Goal: Information Seeking & Learning: Check status

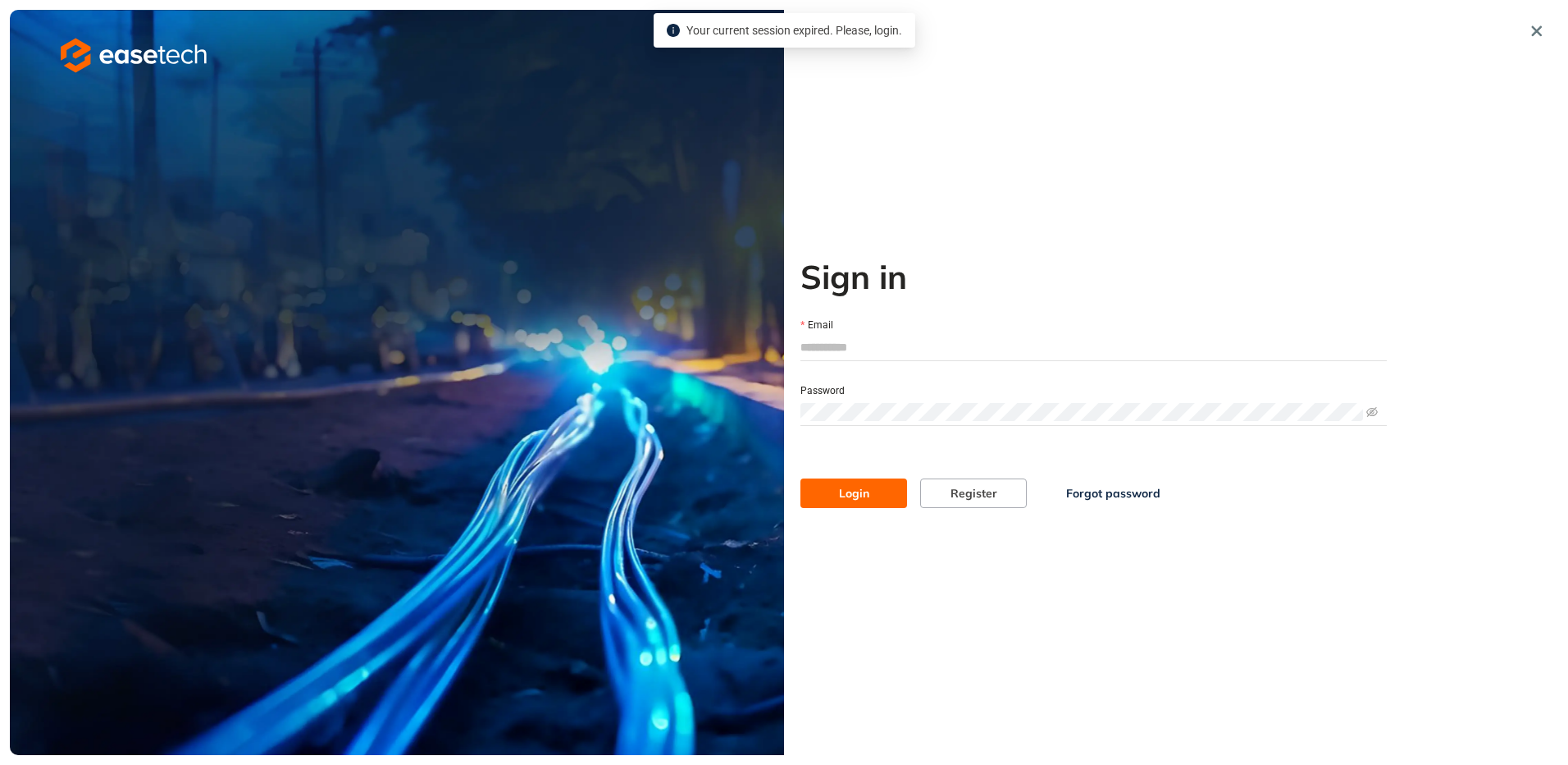
type input "**********"
click at [836, 490] on button "Login" at bounding box center [853, 493] width 107 height 30
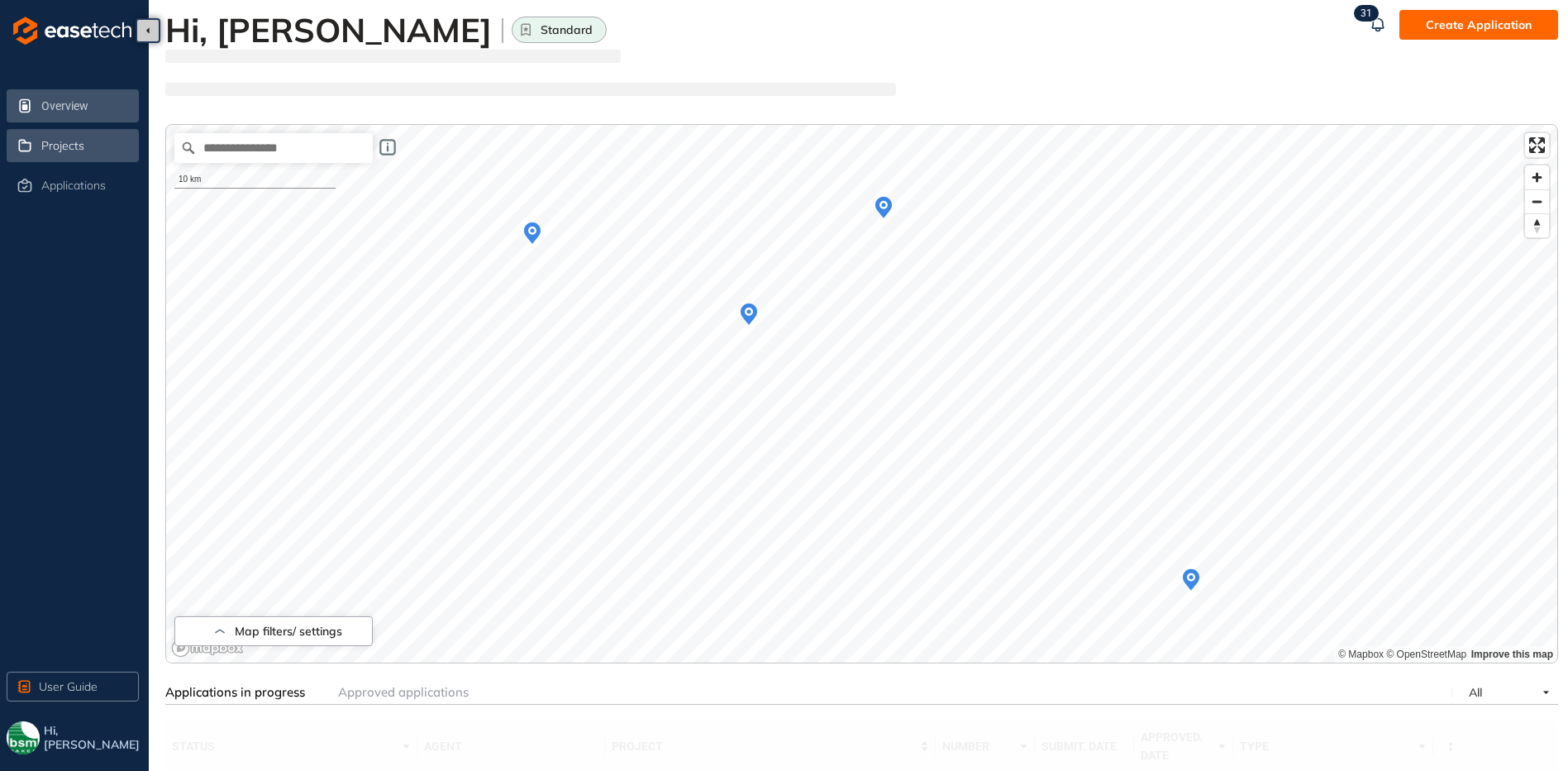
click at [52, 149] on span "Projects" at bounding box center [63, 146] width 43 height 14
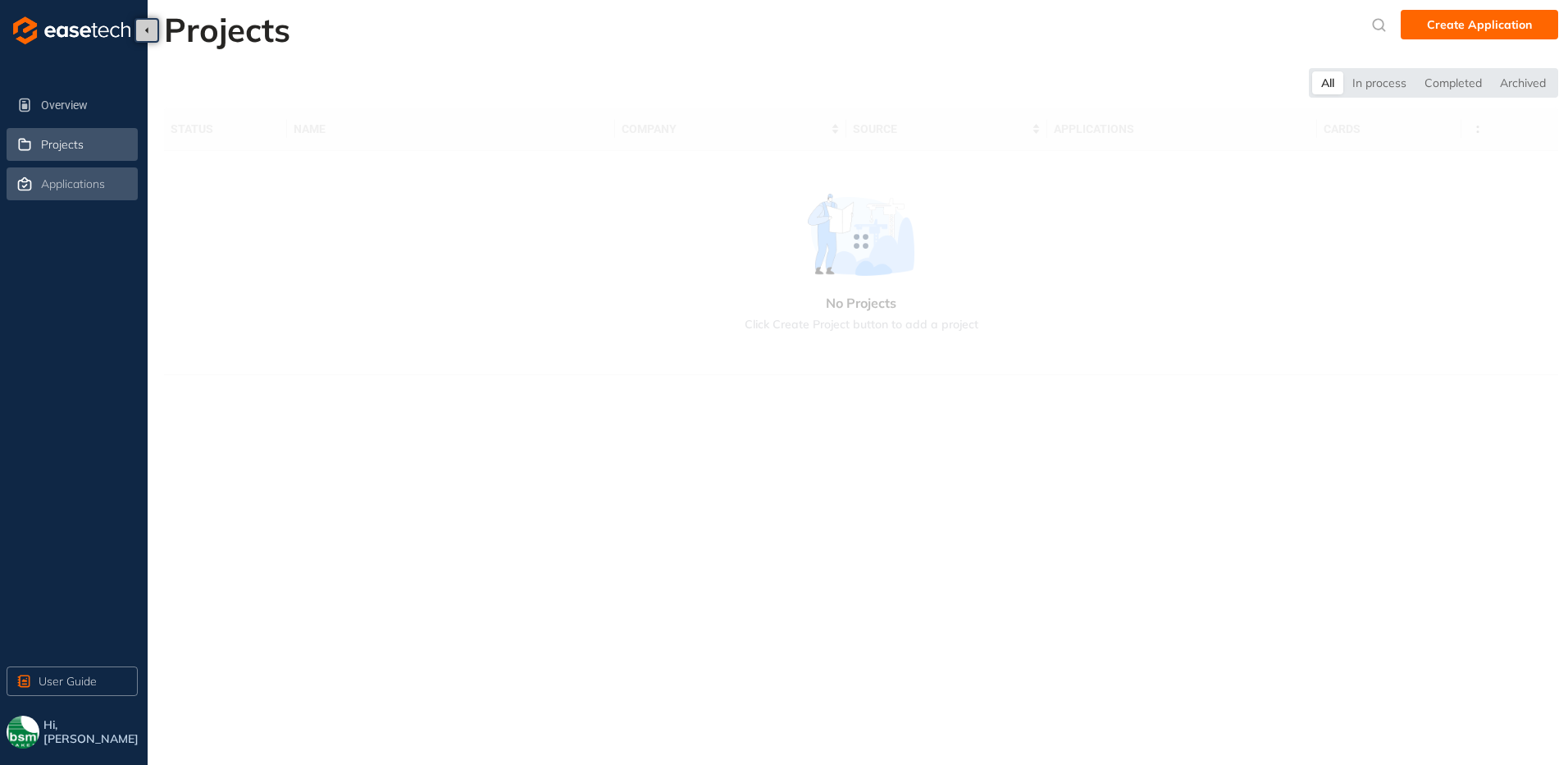
click at [104, 198] on li "Applications" at bounding box center [72, 184] width 131 height 33
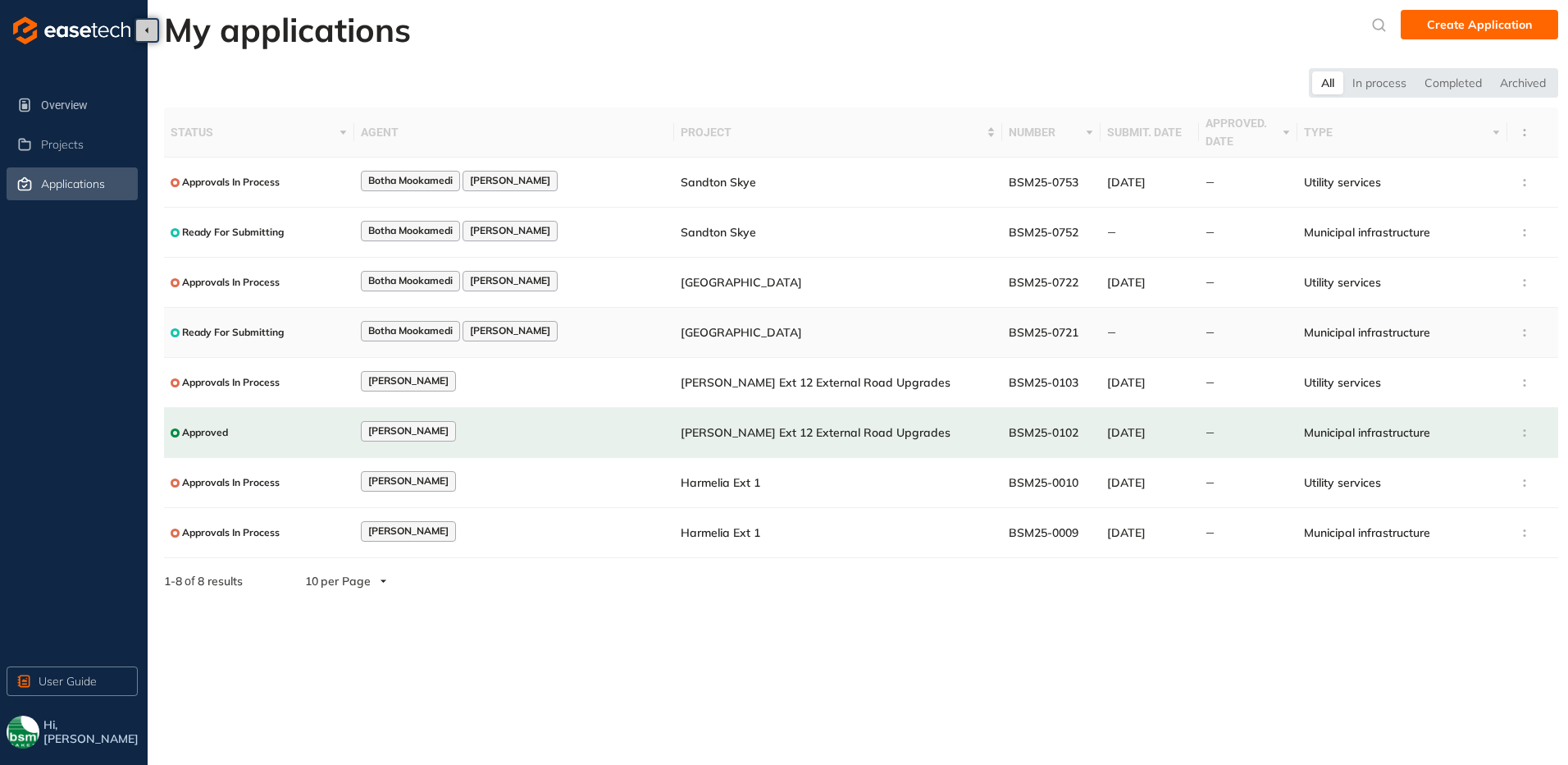
click at [905, 339] on td "[GEOGRAPHIC_DATA]" at bounding box center [837, 332] width 328 height 50
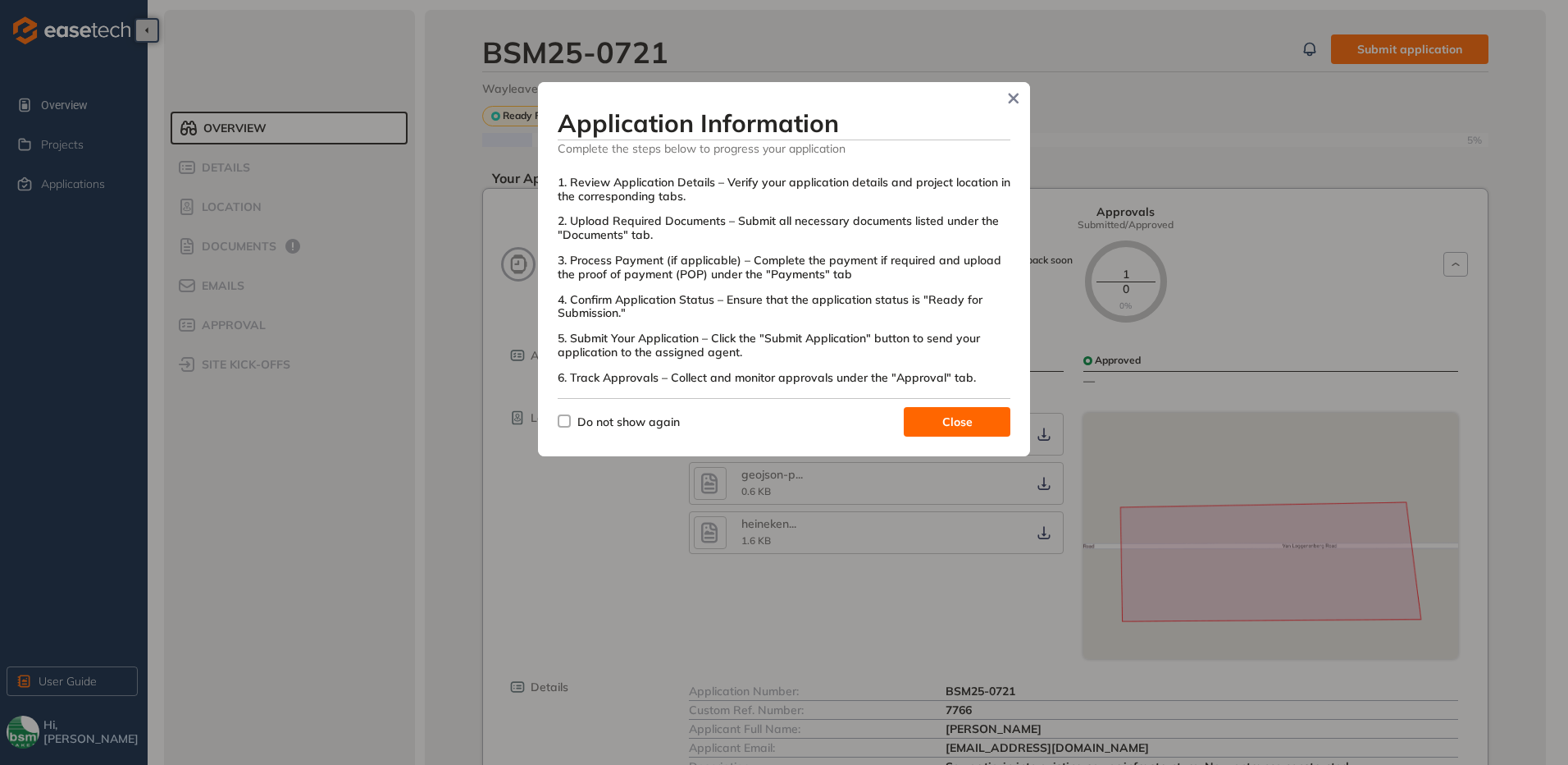
click at [967, 428] on span "Close" at bounding box center [957, 422] width 31 height 18
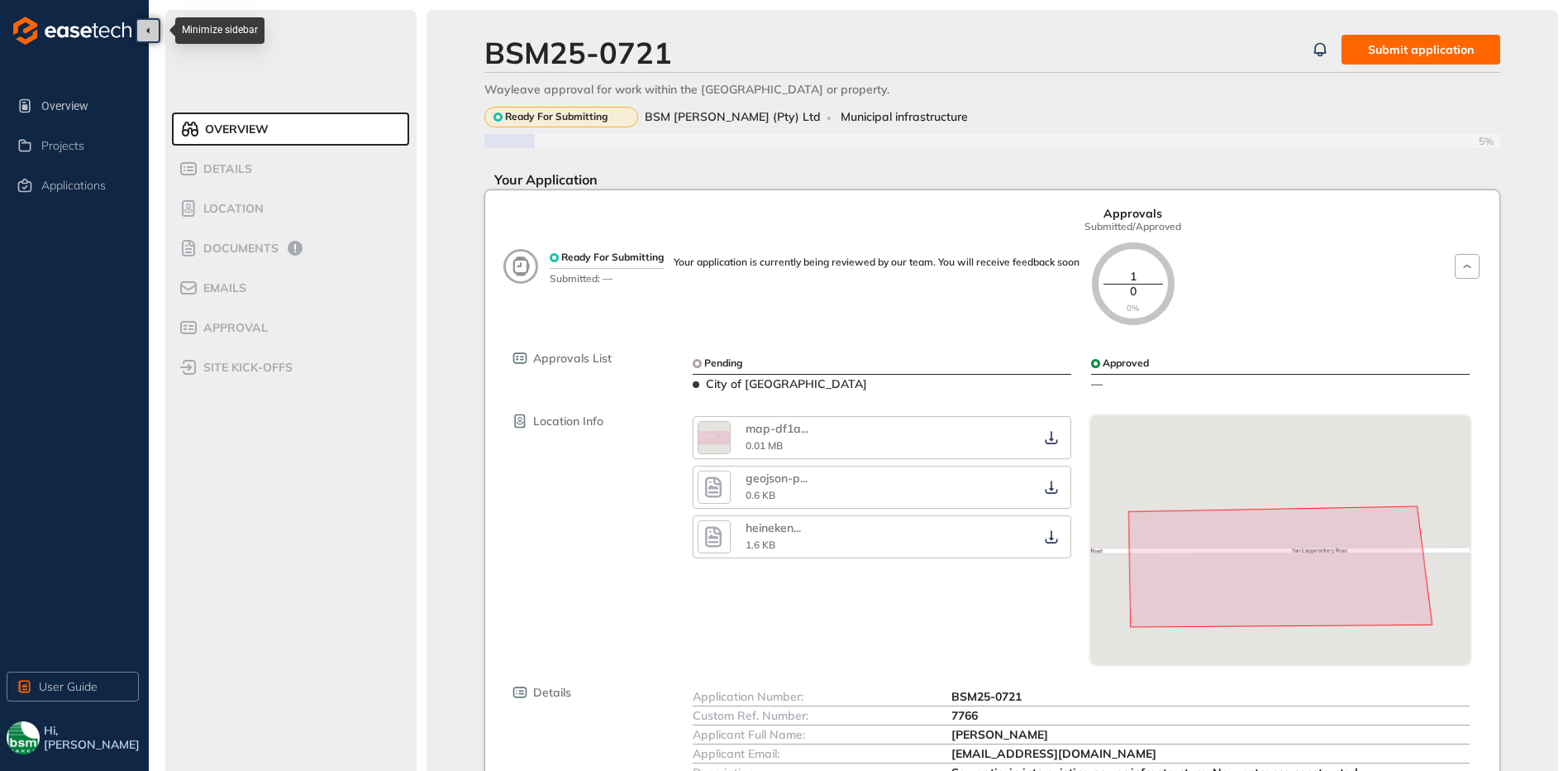
click at [154, 28] on button "button" at bounding box center [148, 31] width 25 height 25
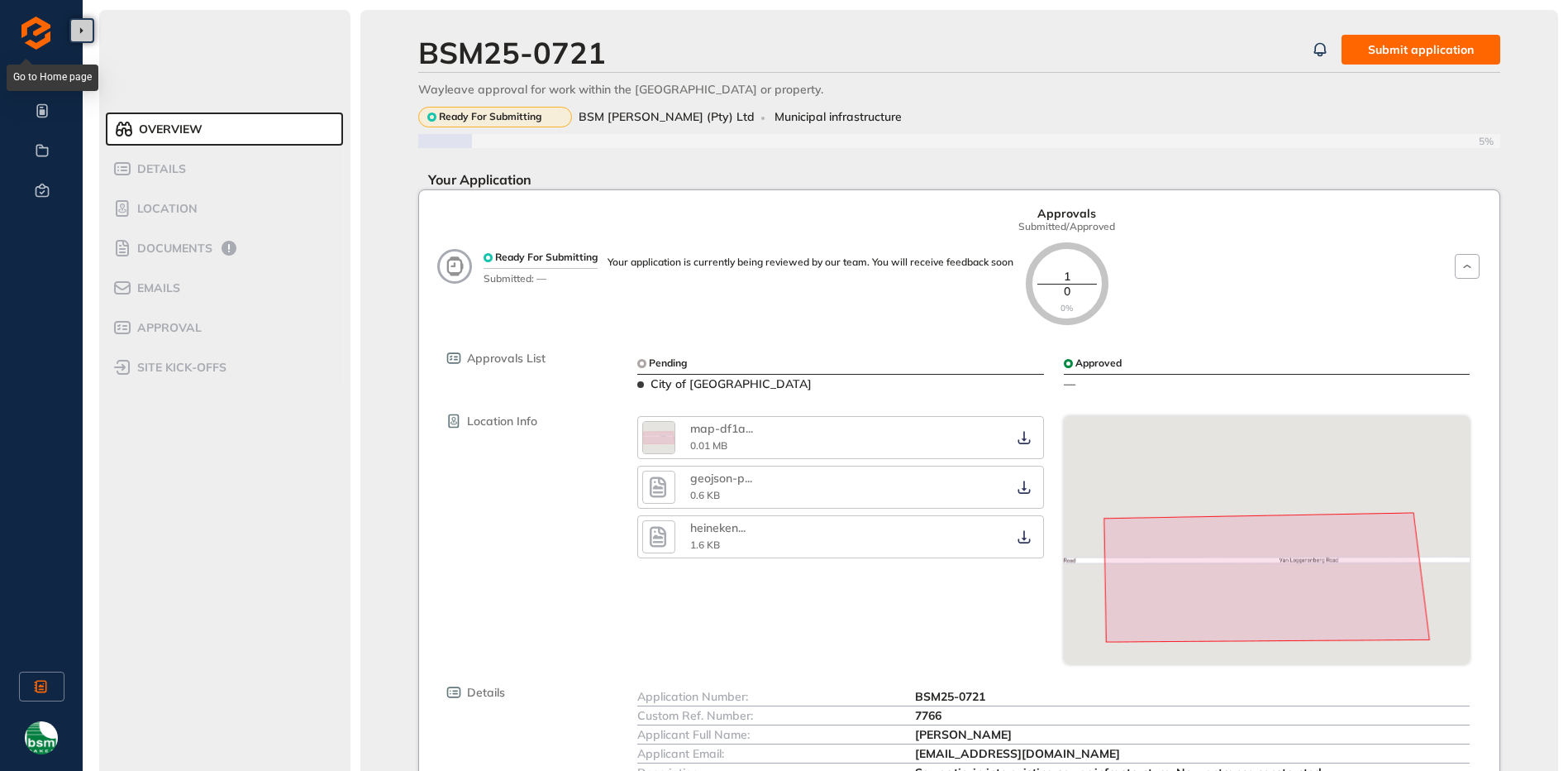
click at [86, 36] on button "button" at bounding box center [82, 31] width 25 height 25
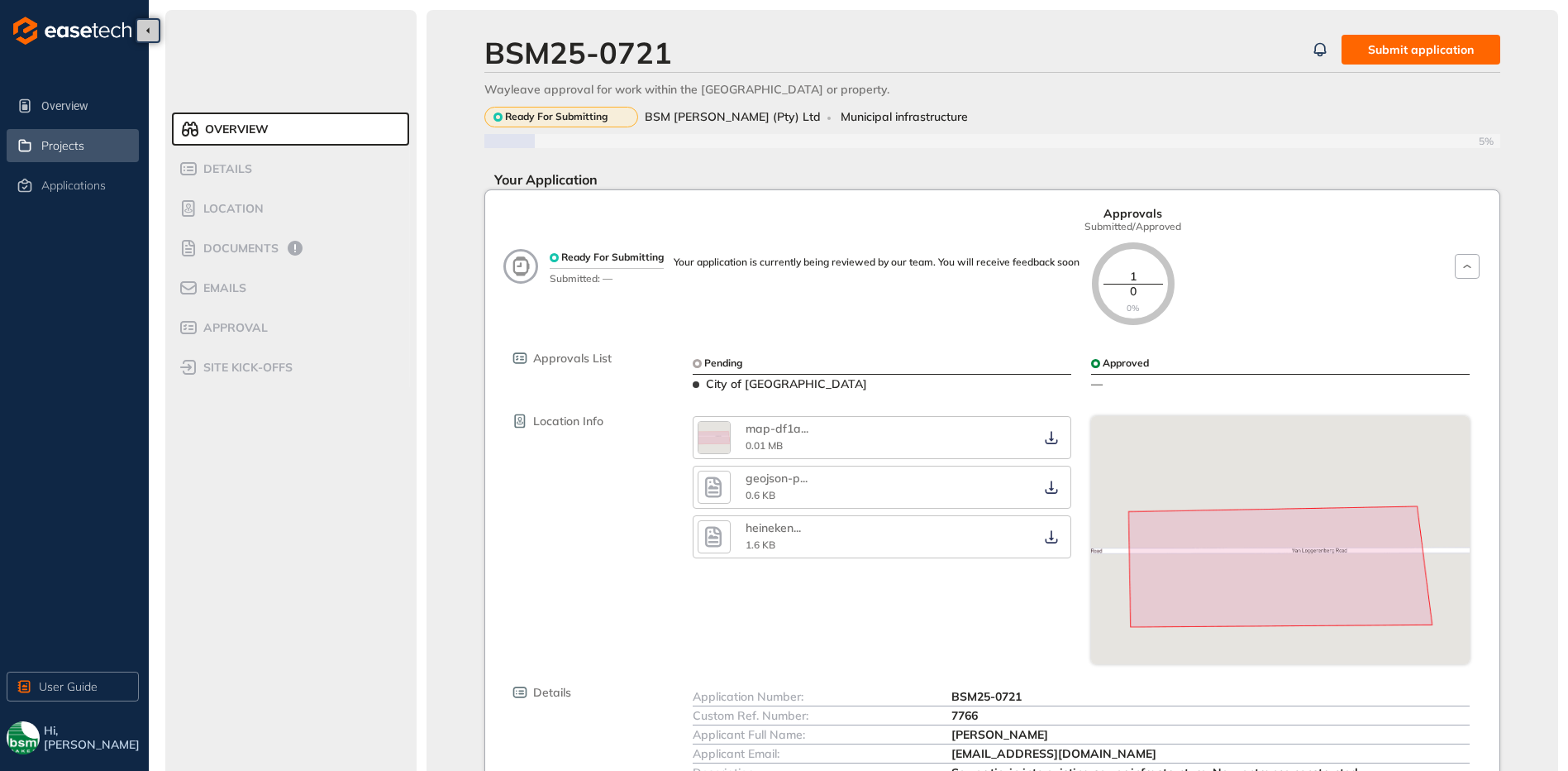
click at [54, 154] on div "Projects" at bounding box center [88, 146] width 94 height 28
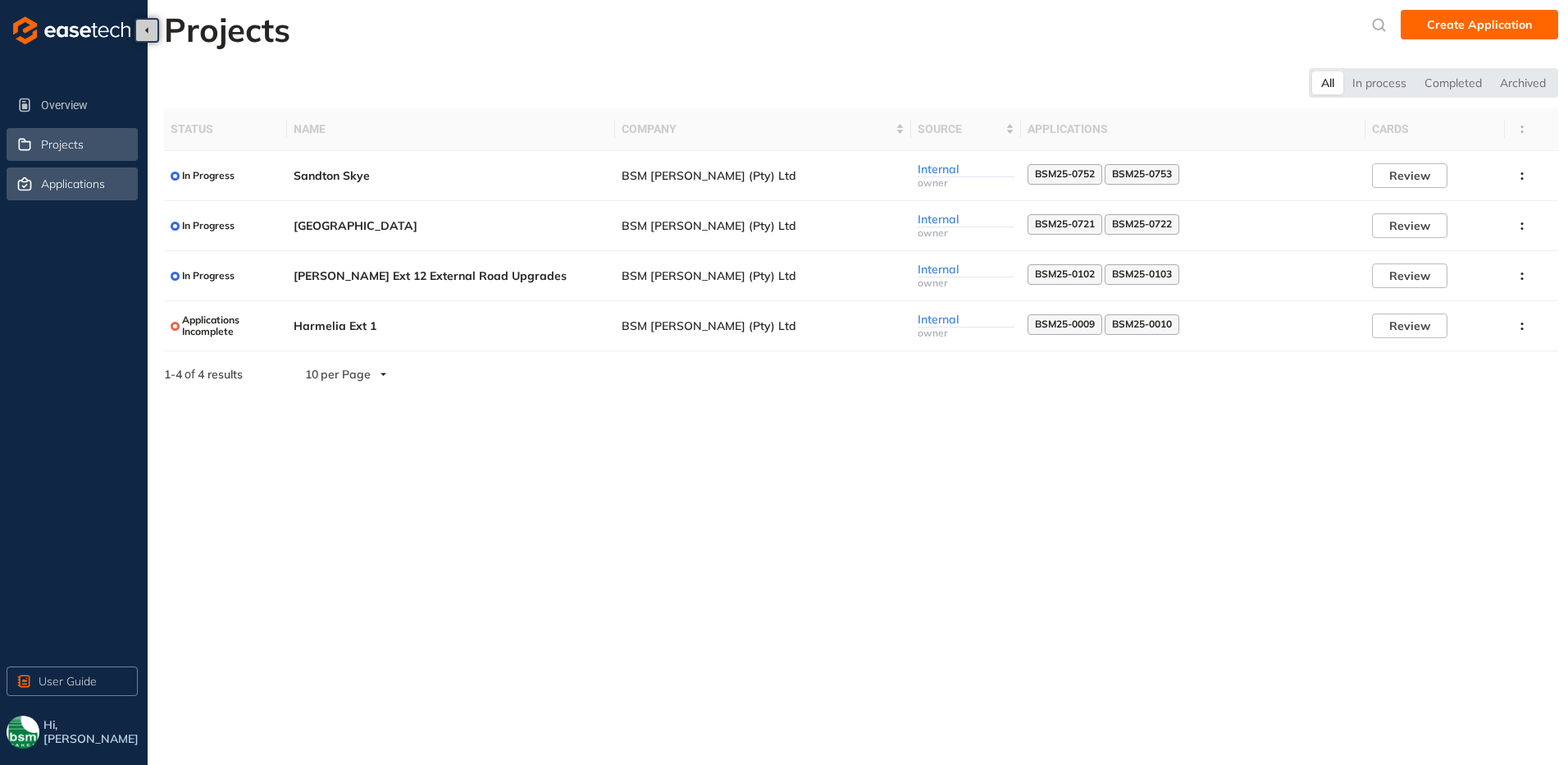
click at [79, 185] on span "Applications" at bounding box center [73, 184] width 64 height 14
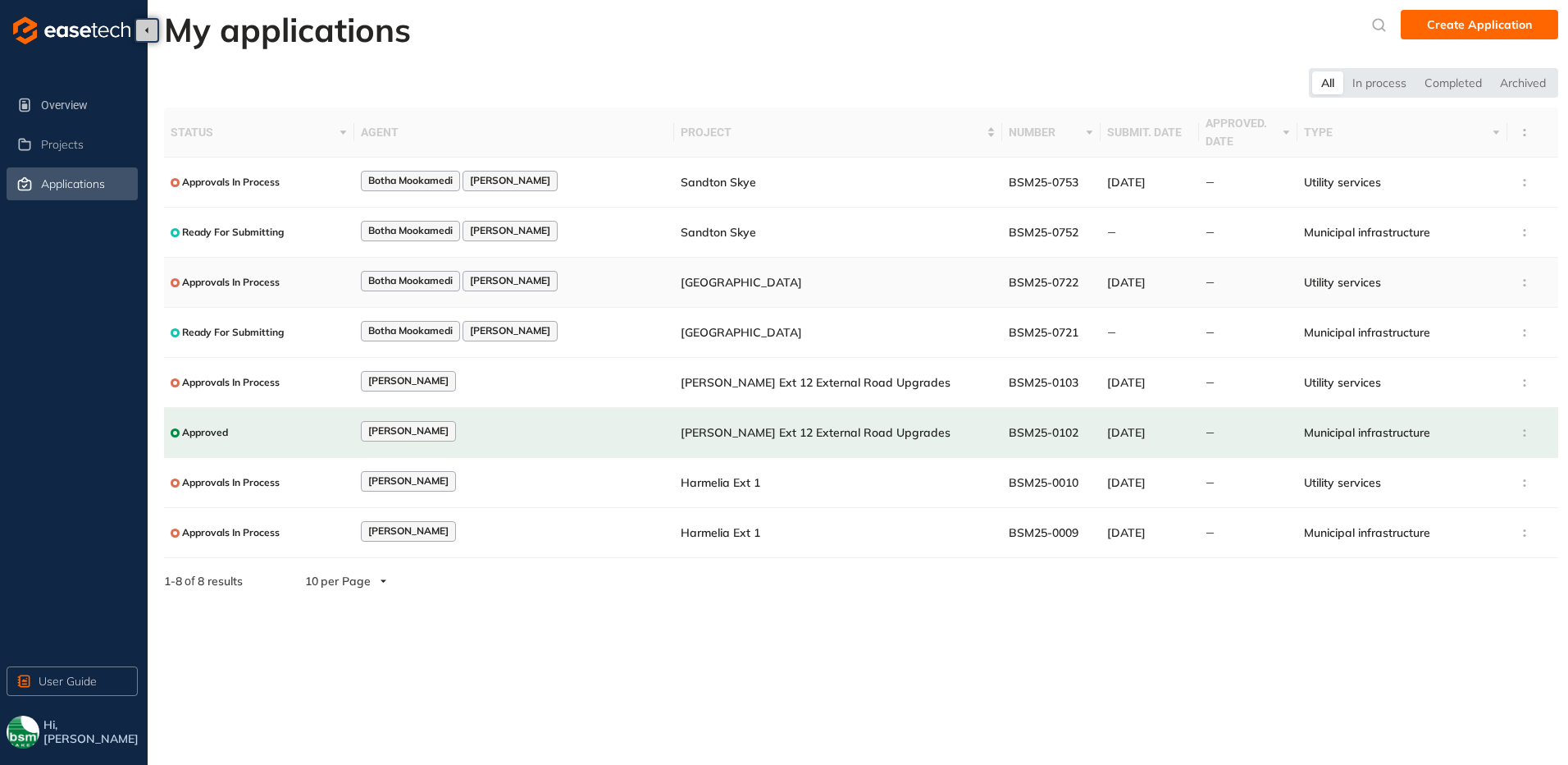
click at [242, 291] on div "Approvals In Process" at bounding box center [225, 282] width 109 height 21
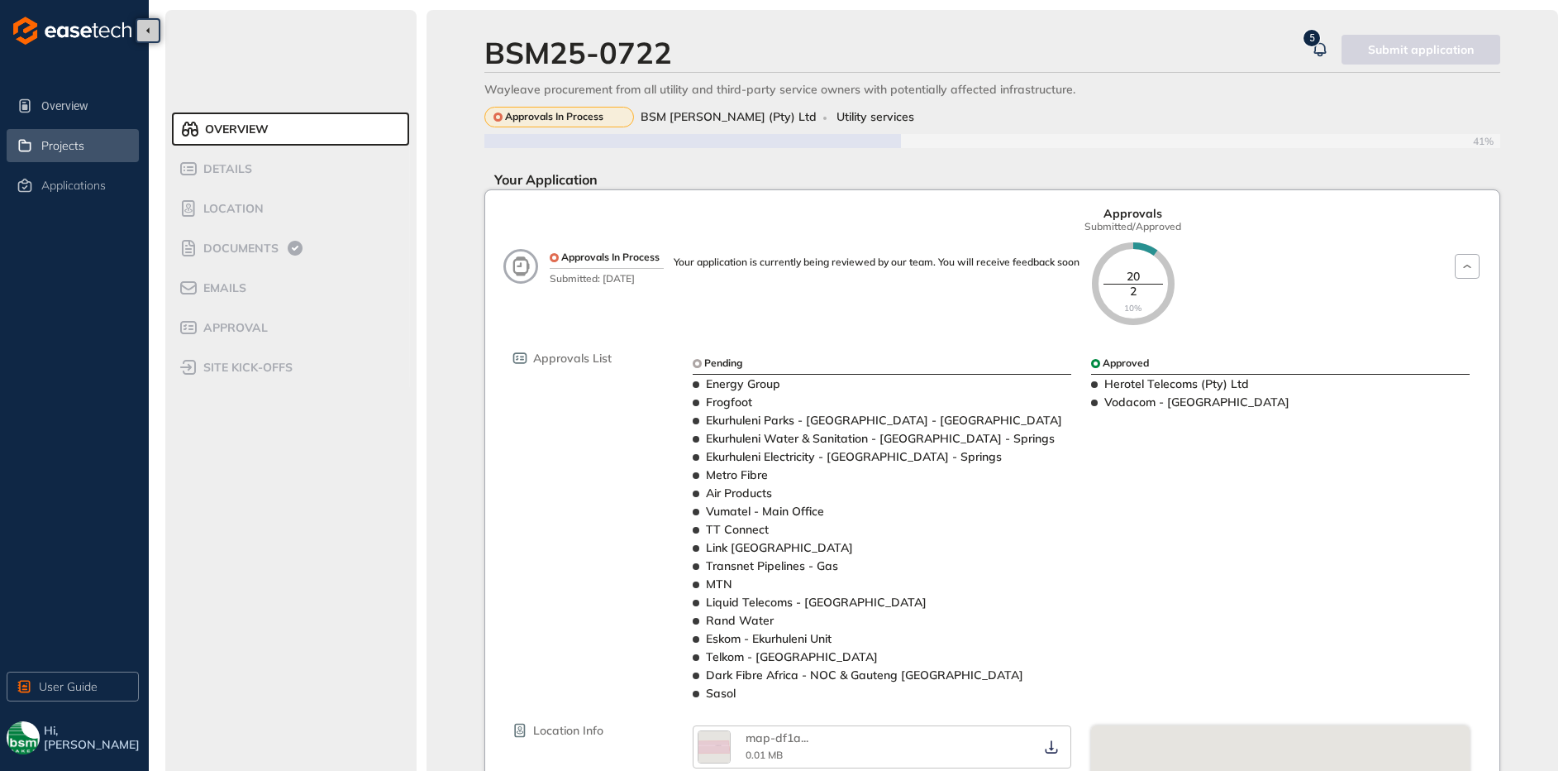
click at [105, 151] on div "Projects" at bounding box center [88, 146] width 94 height 28
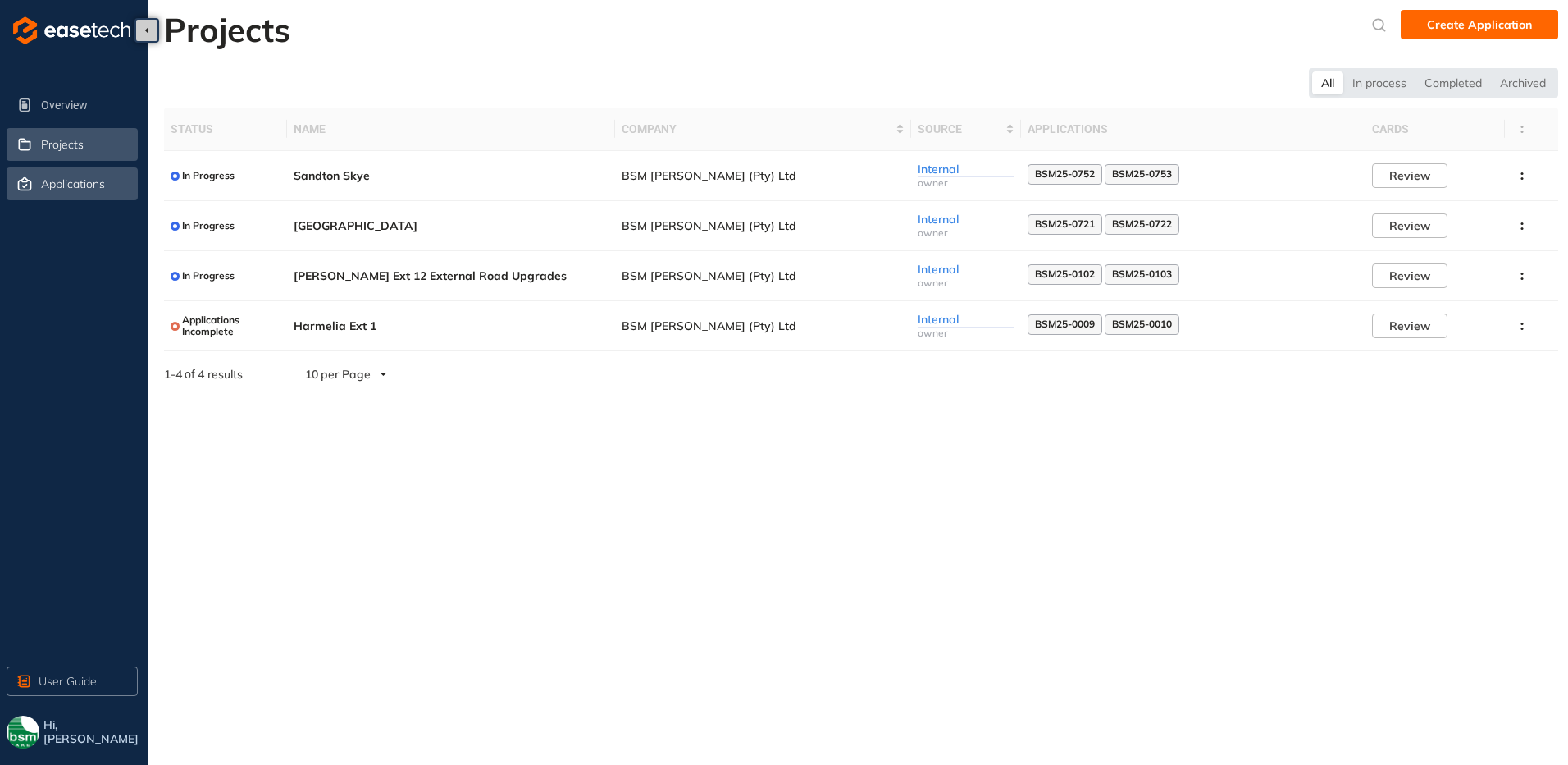
click at [54, 184] on span "Applications" at bounding box center [73, 184] width 64 height 14
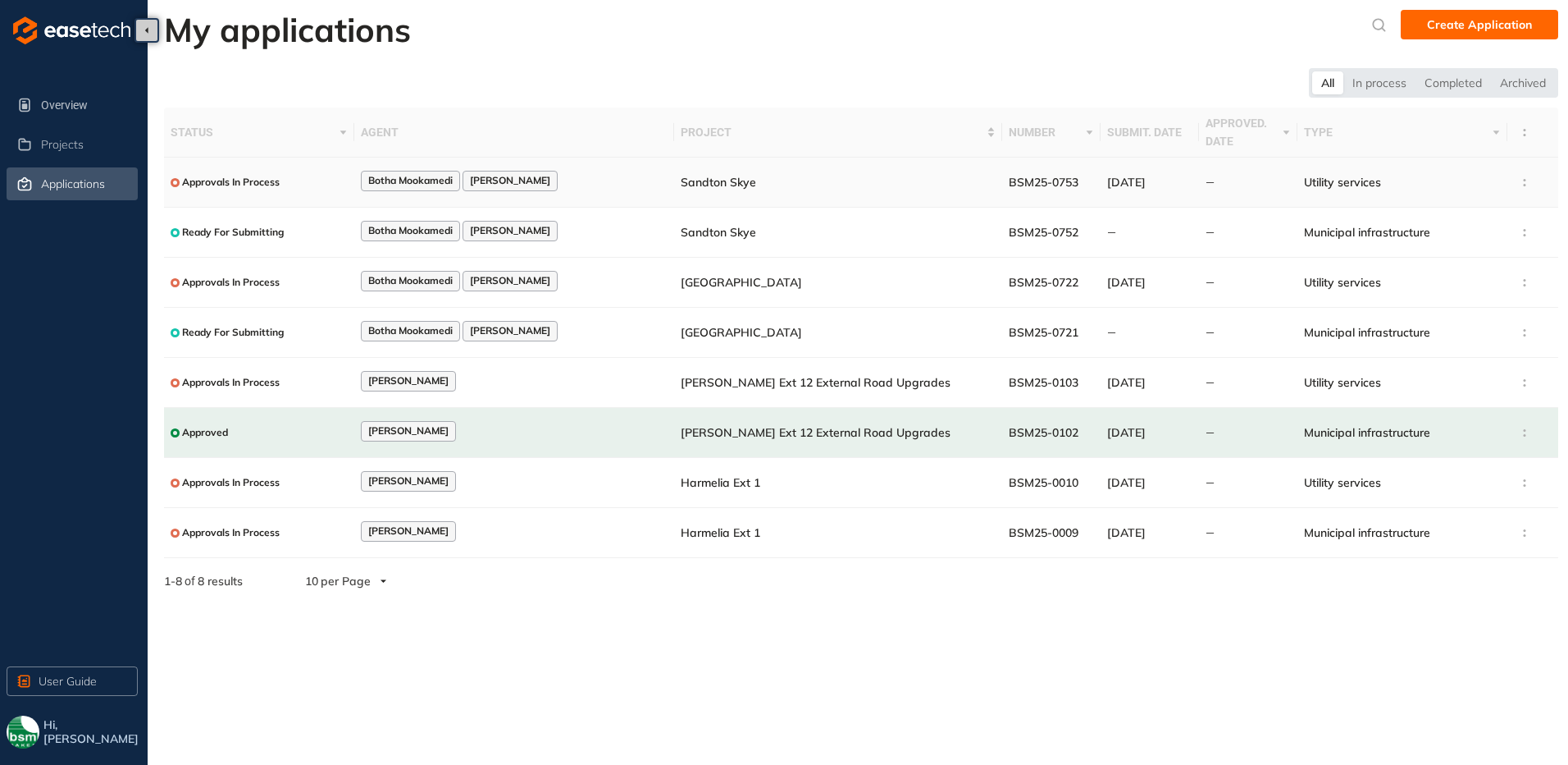
click at [281, 185] on div "Approvals In Process" at bounding box center [259, 182] width 177 height 21
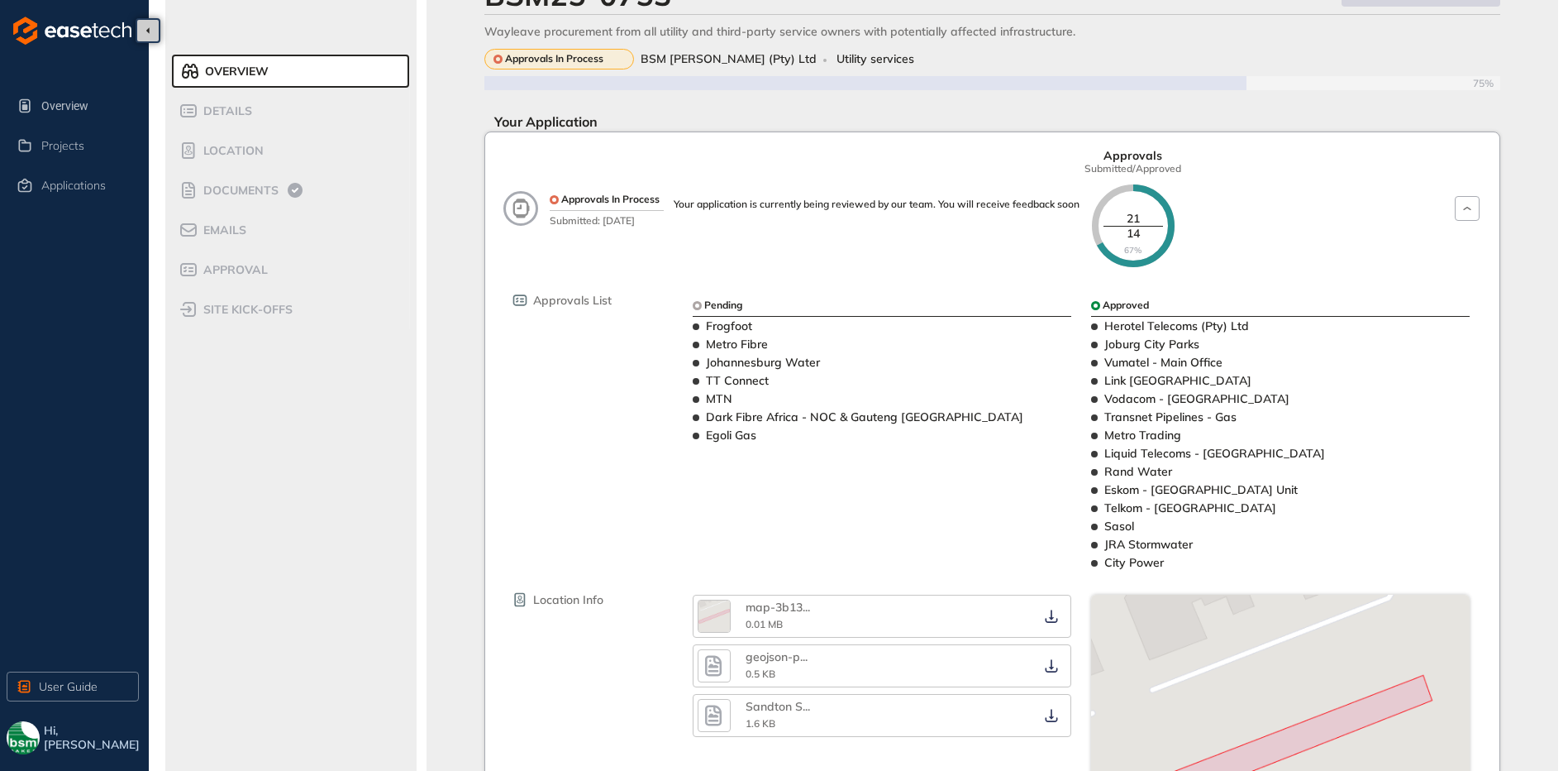
scroll to position [83, 0]
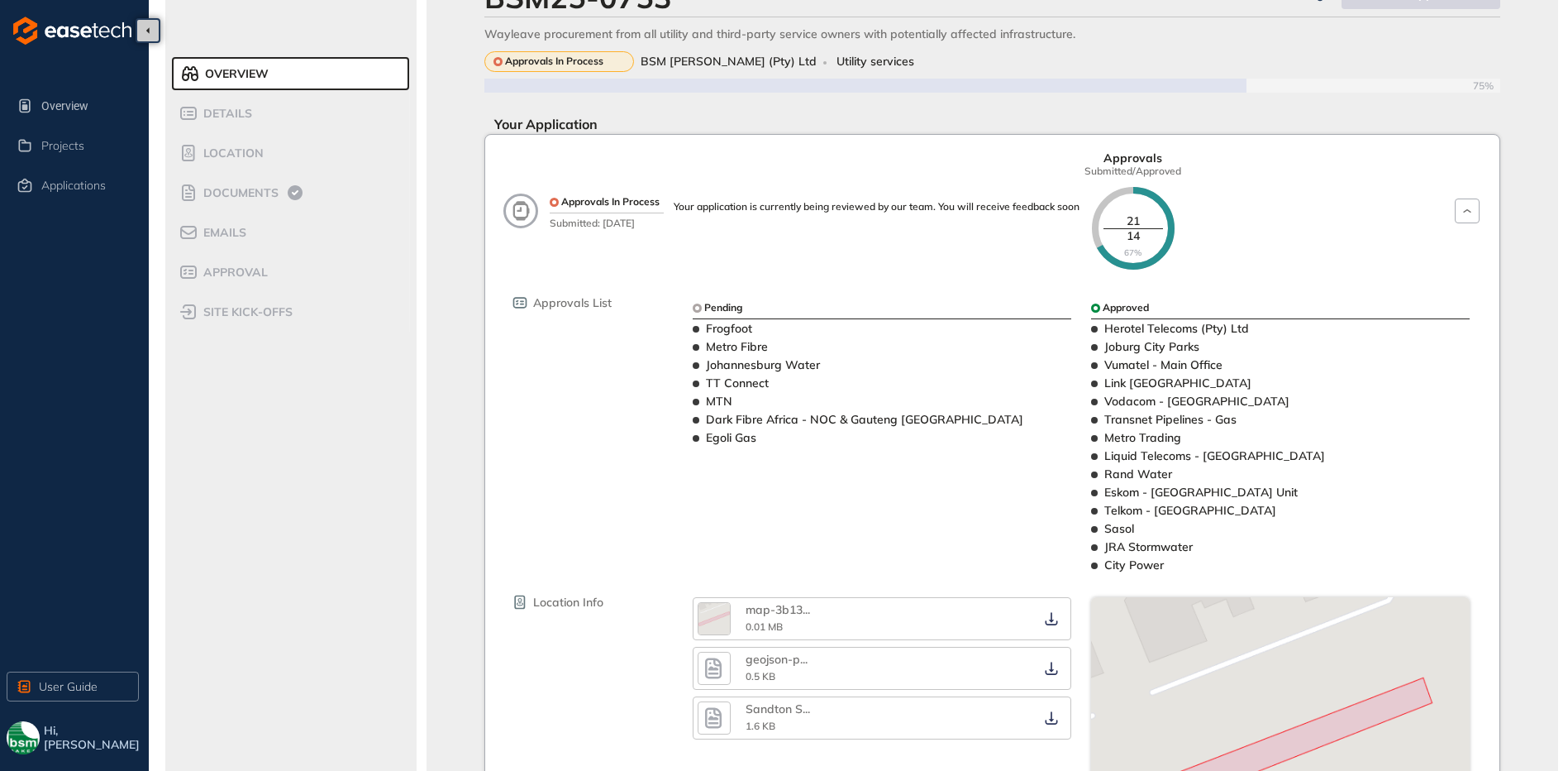
scroll to position [0, 0]
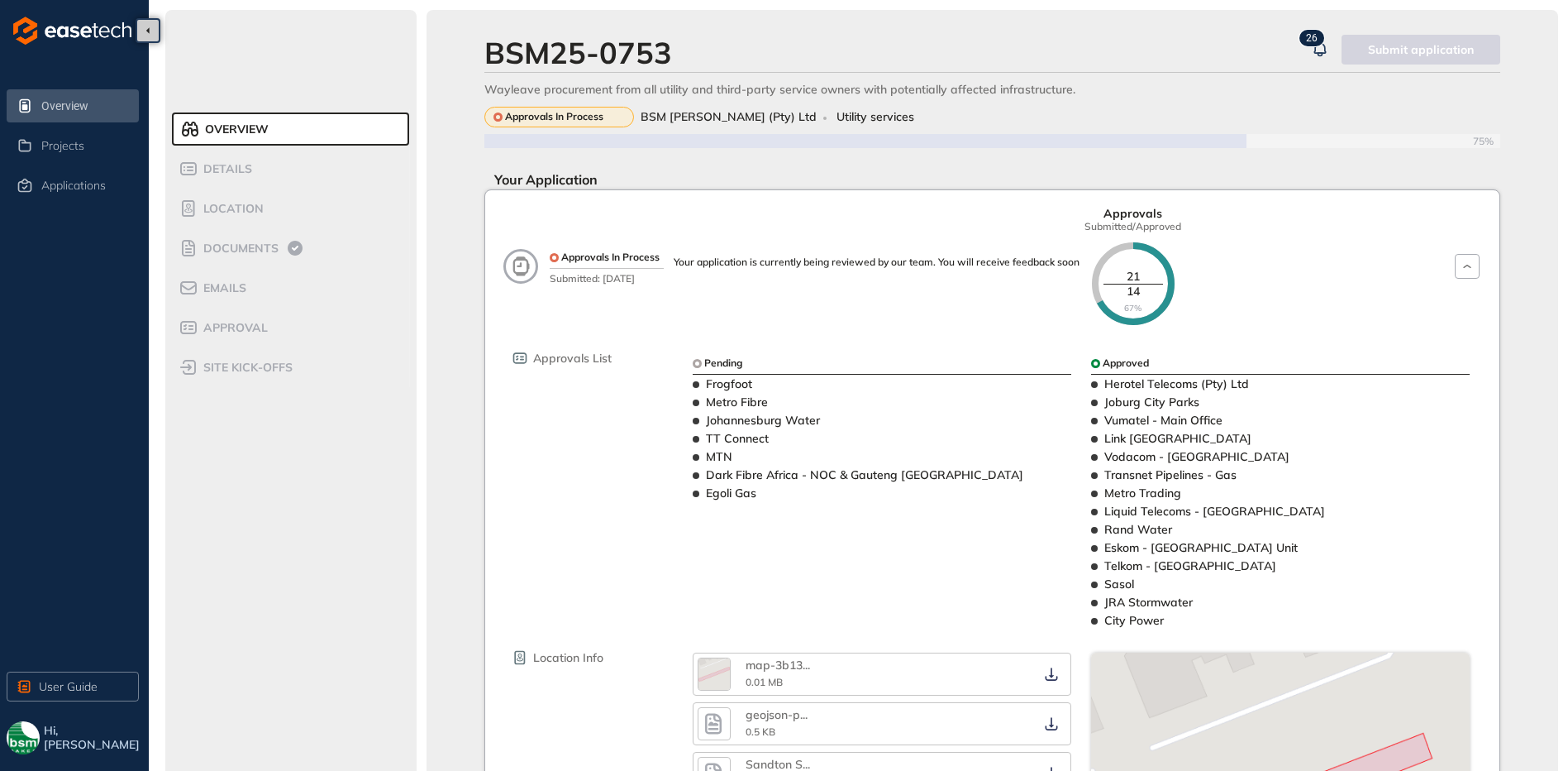
click at [37, 108] on li "Overview" at bounding box center [72, 106] width 132 height 33
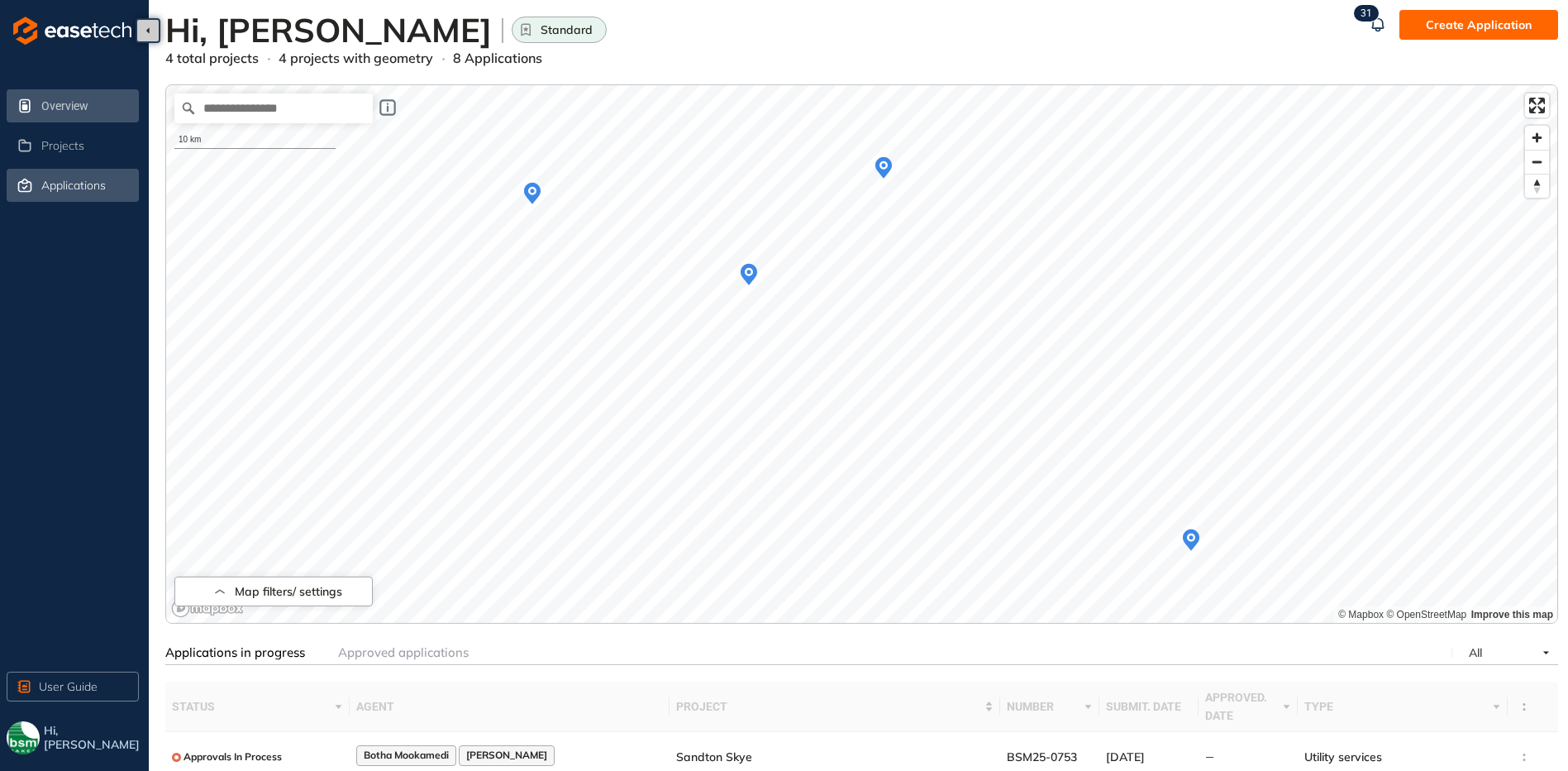
click at [50, 183] on span "Applications" at bounding box center [73, 185] width 64 height 14
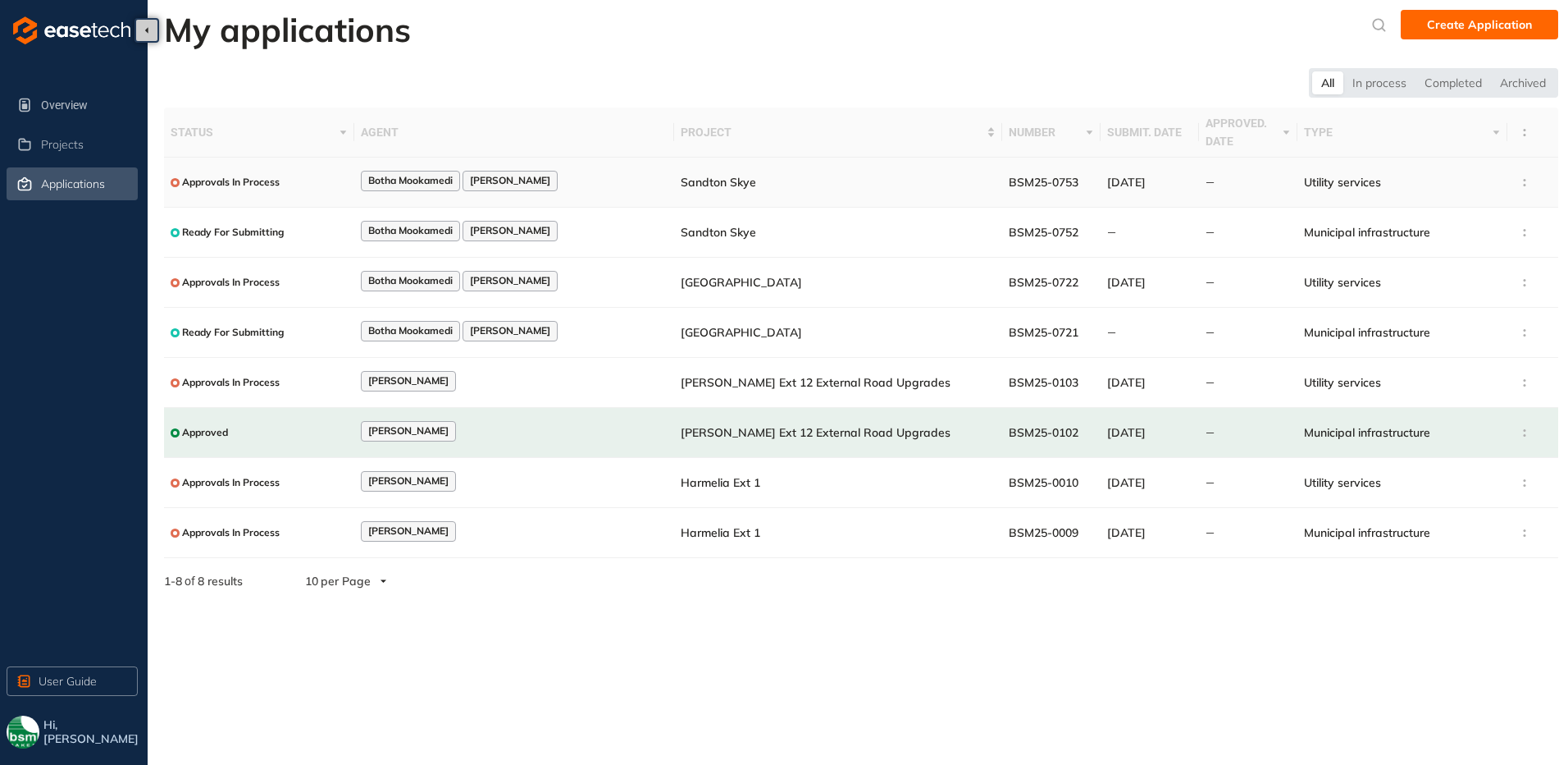
click at [634, 190] on div "Botha Mookamedi [PERSON_NAME]" at bounding box center [514, 181] width 307 height 22
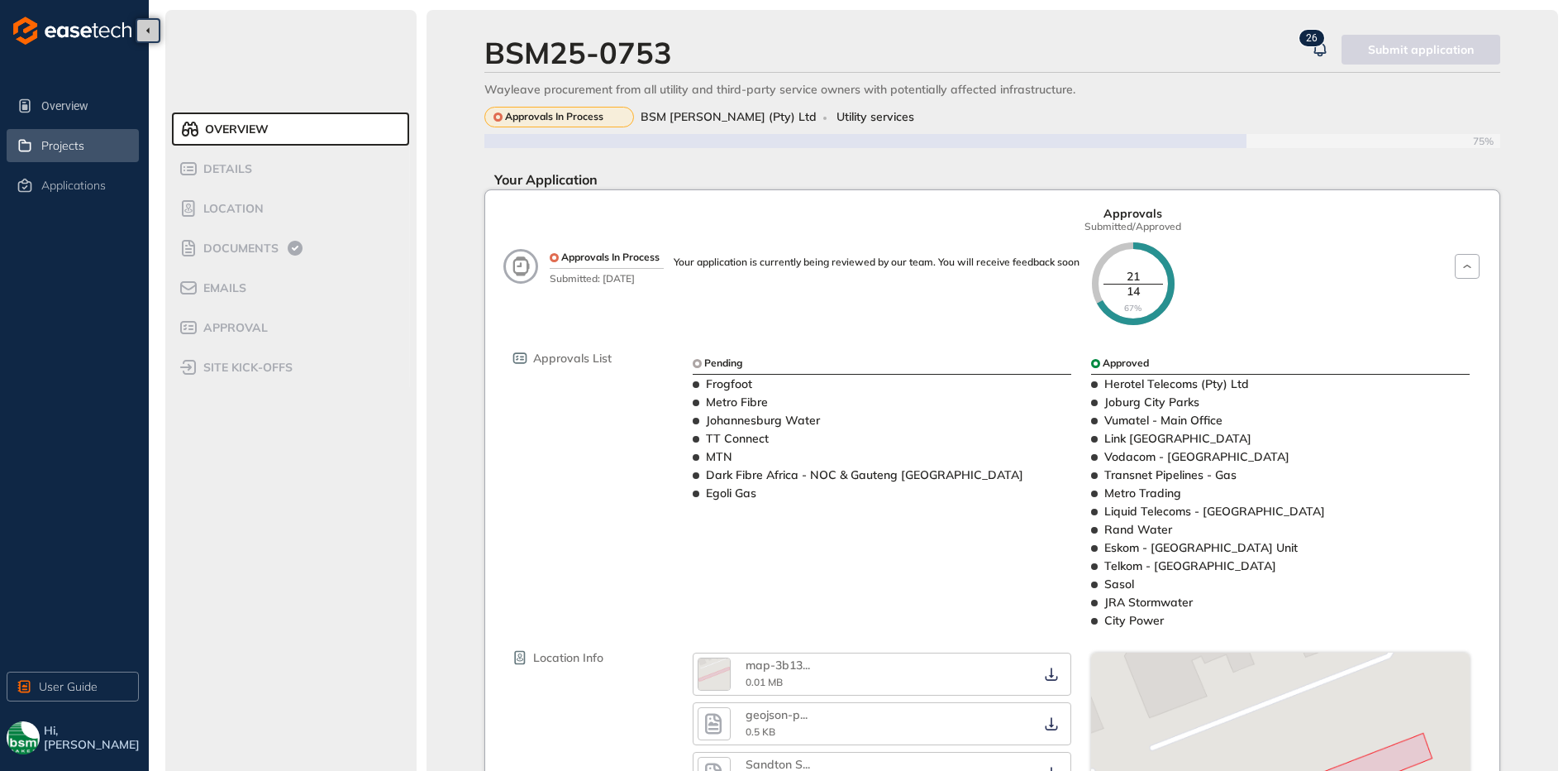
click at [63, 158] on div "Projects" at bounding box center [88, 146] width 94 height 28
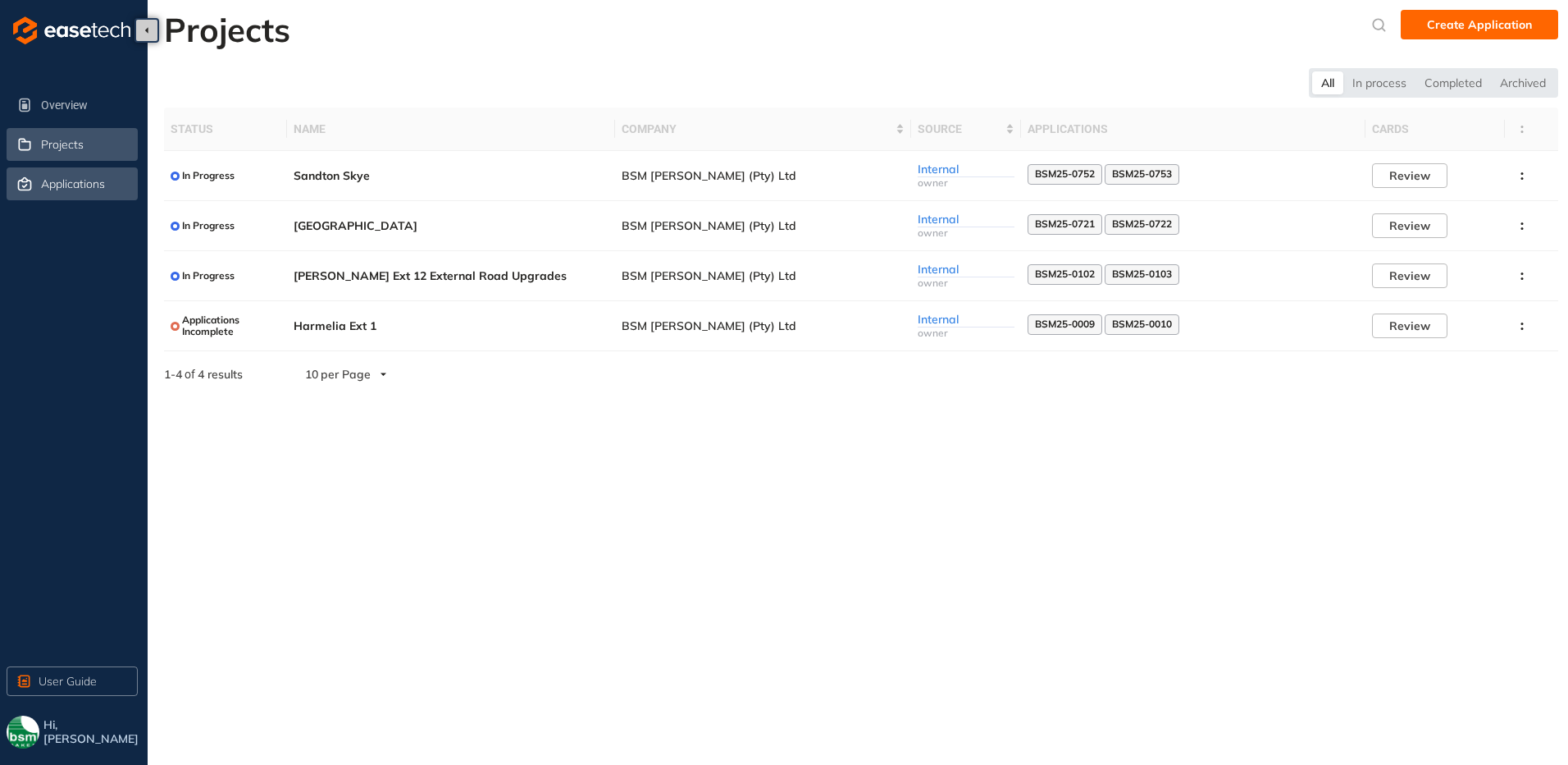
click at [67, 185] on span "Applications" at bounding box center [73, 184] width 64 height 14
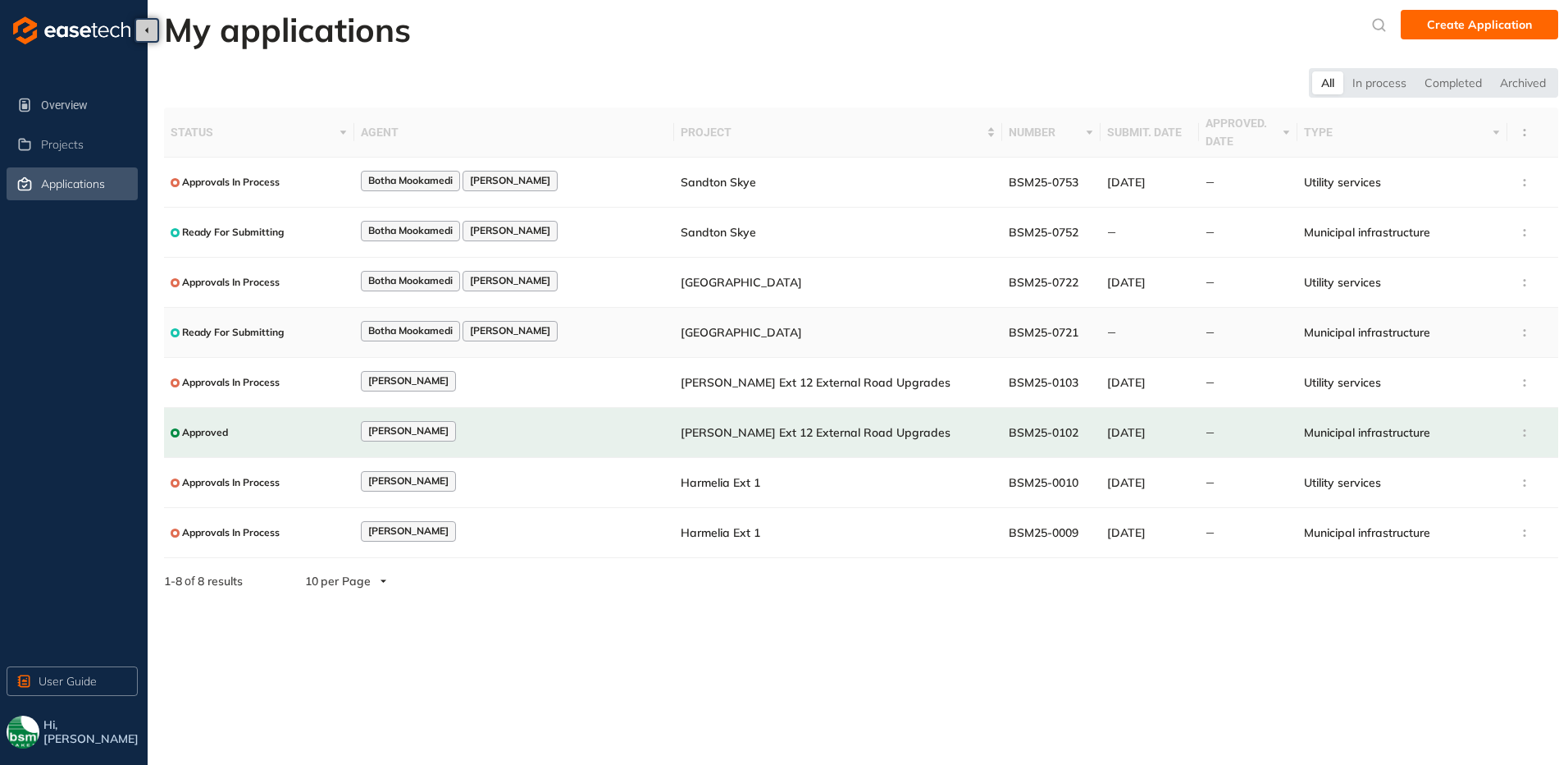
click at [561, 345] on td "Botha Mookamedi [PERSON_NAME]" at bounding box center [514, 332] width 320 height 50
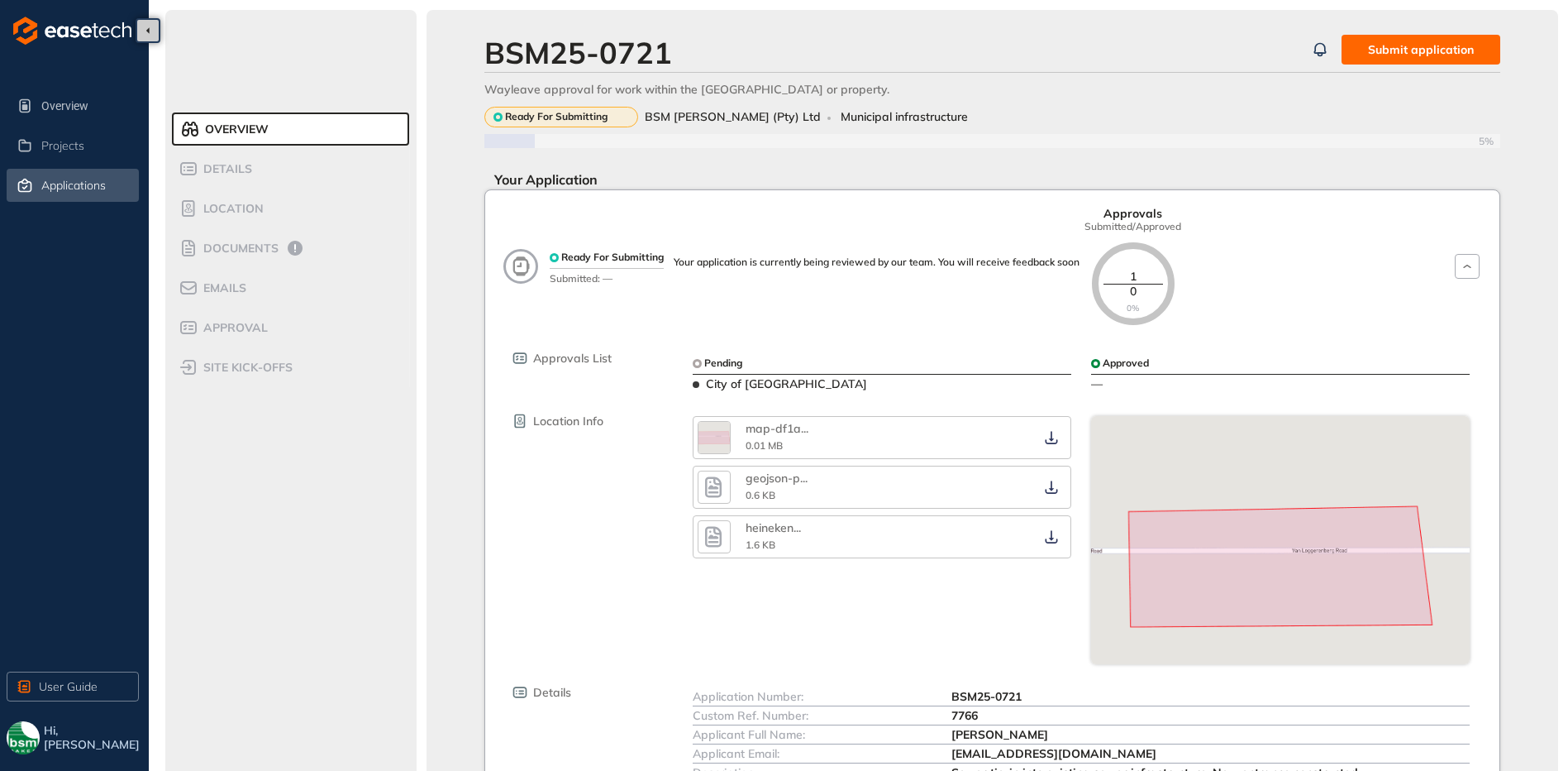
click at [85, 194] on div "Applications" at bounding box center [88, 185] width 94 height 28
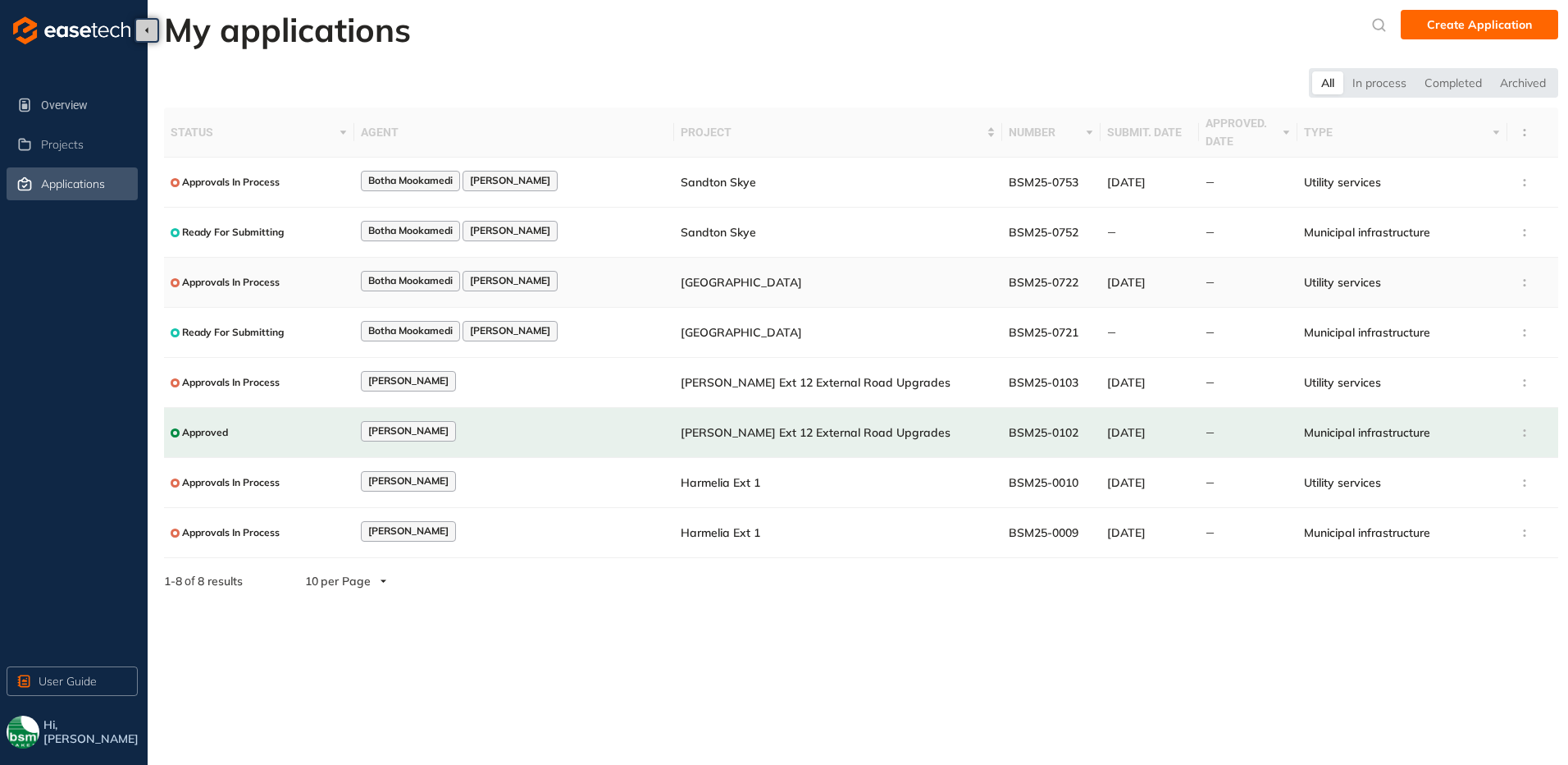
click at [754, 283] on td "[GEOGRAPHIC_DATA]" at bounding box center [837, 283] width 328 height 50
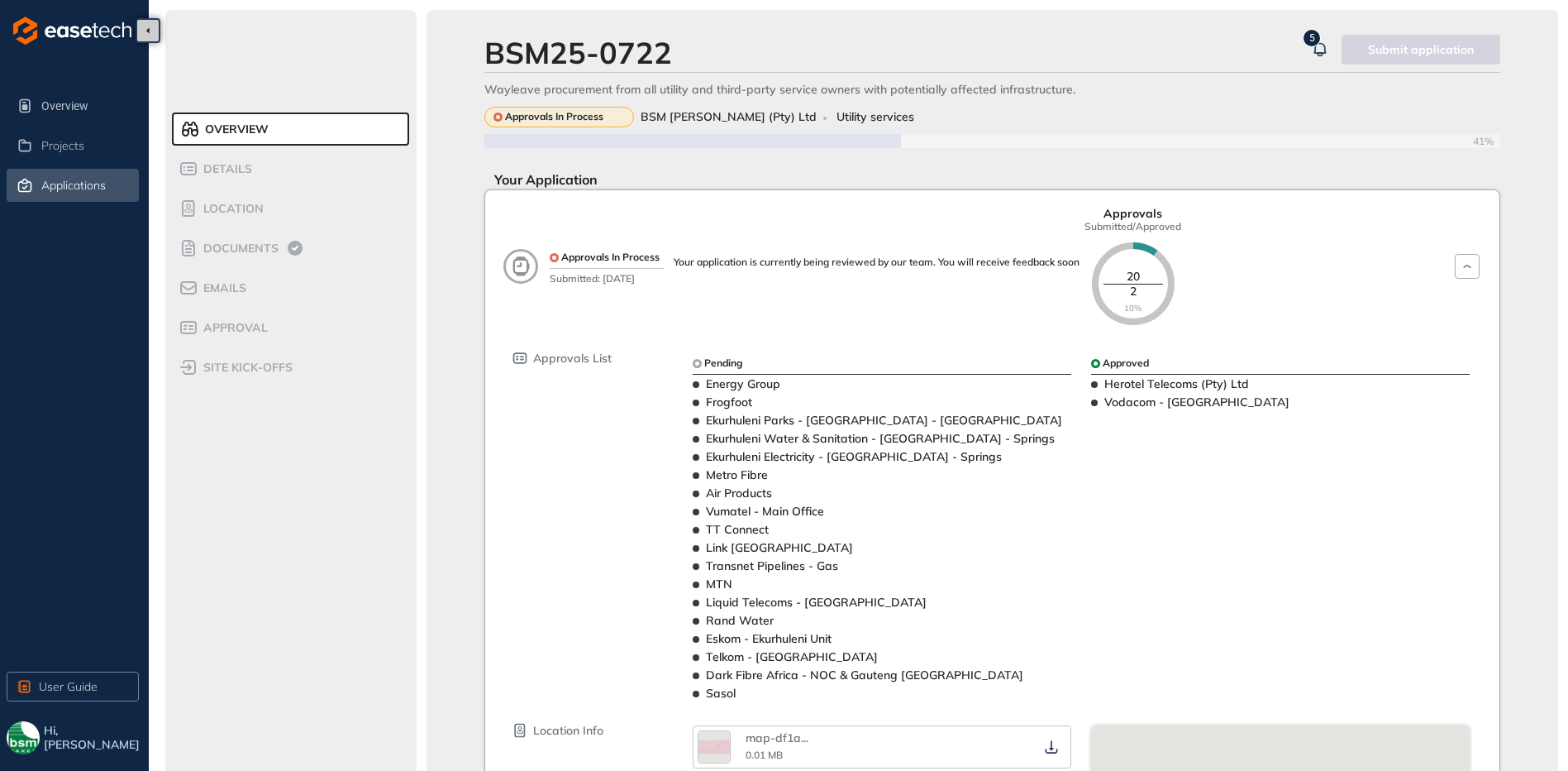
click at [60, 178] on div "Applications" at bounding box center [88, 185] width 94 height 28
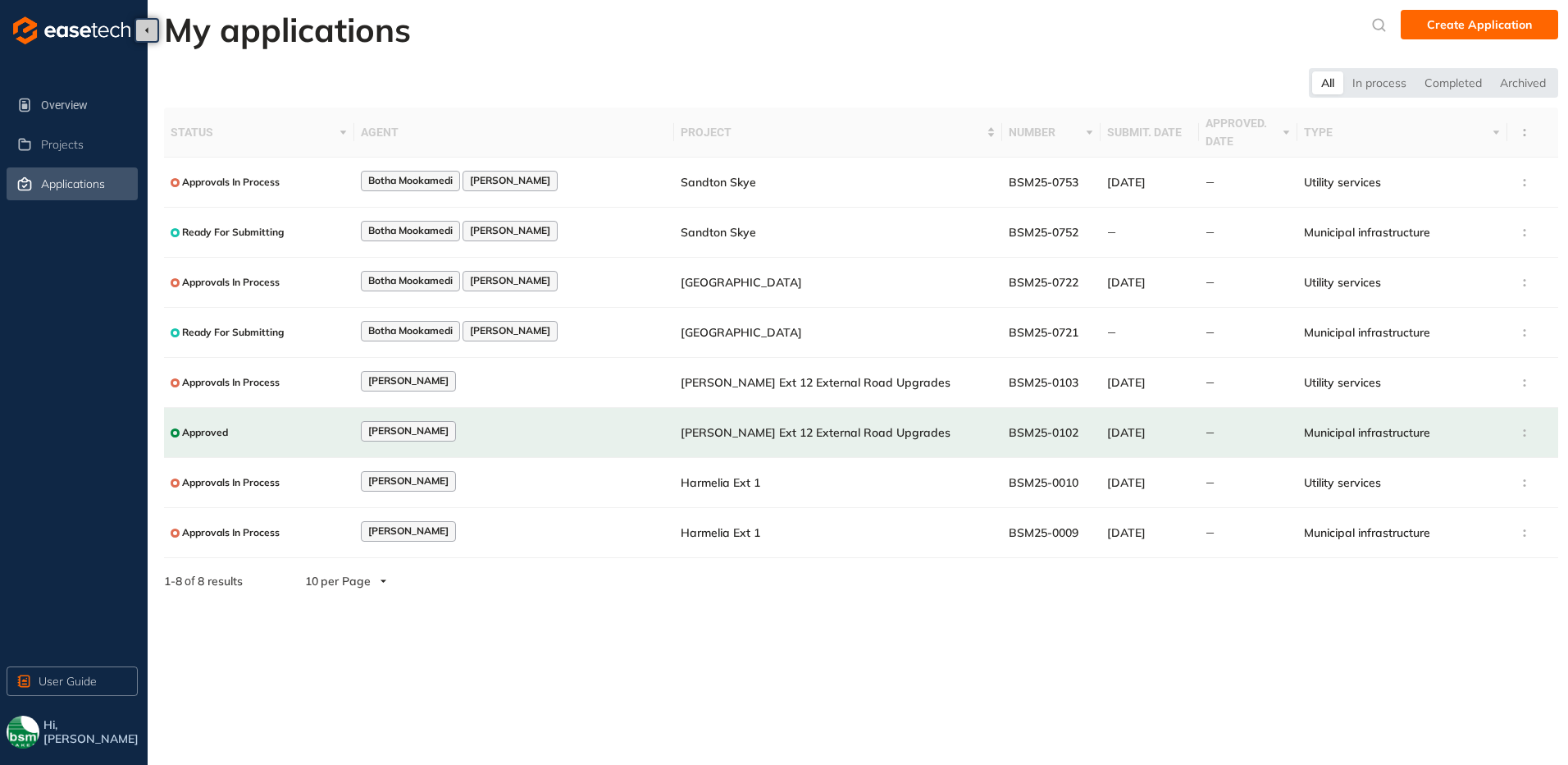
click at [69, 741] on span "Hi, [PERSON_NAME]" at bounding box center [93, 732] width 98 height 28
click at [21, 729] on img "button" at bounding box center [23, 732] width 33 height 33
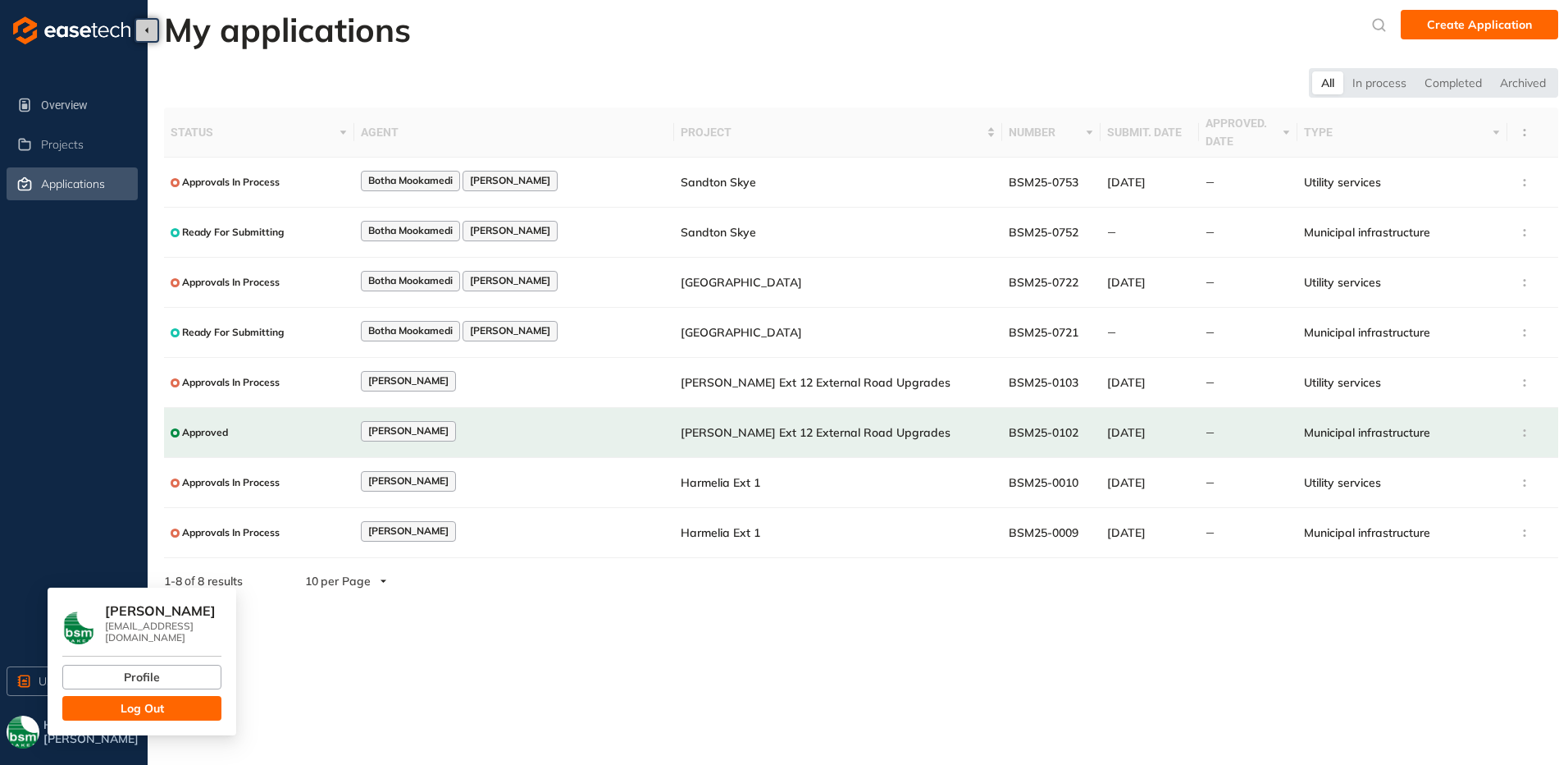
click at [176, 710] on button "Log Out" at bounding box center [141, 708] width 159 height 25
